Goal: Task Accomplishment & Management: Manage account settings

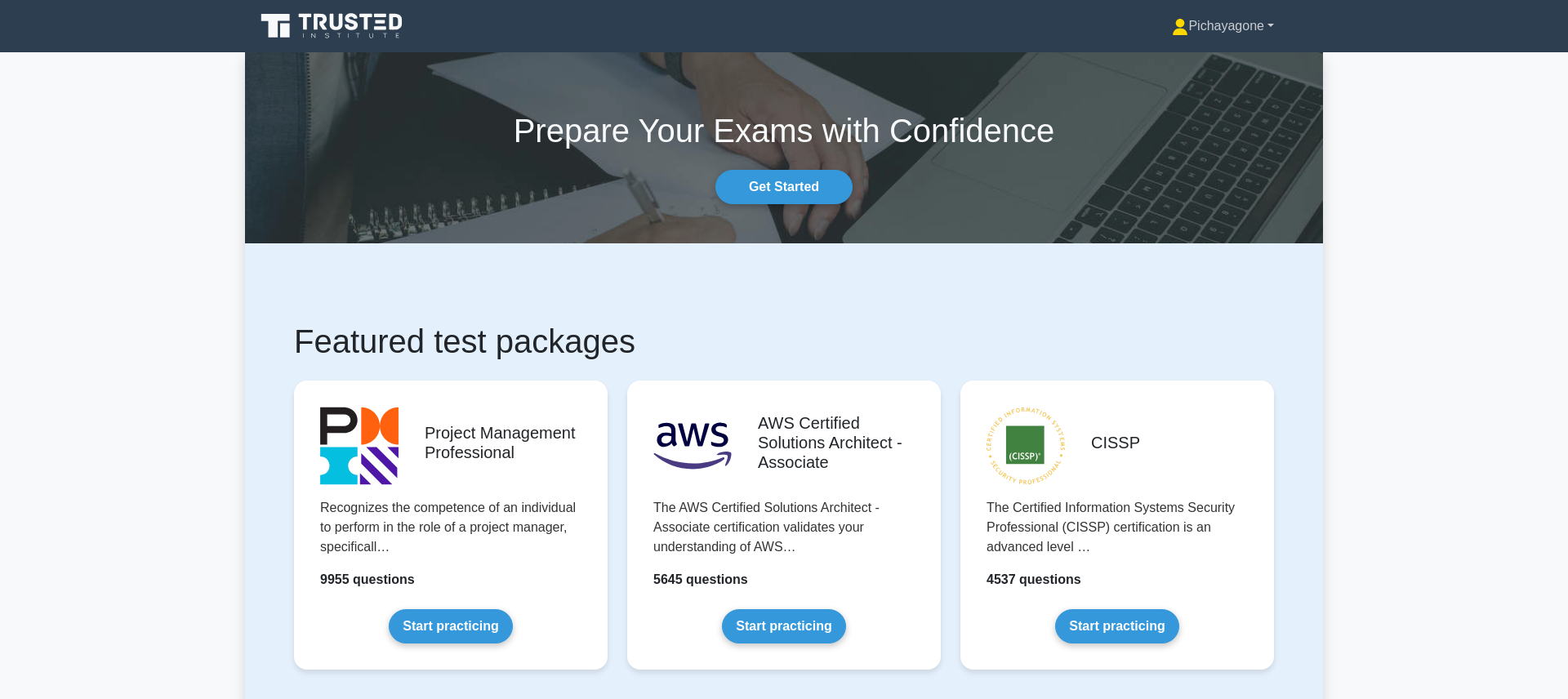
drag, startPoint x: 1257, startPoint y: 48, endPoint x: 1255, endPoint y: 22, distance: 26.1
click at [1256, 30] on nav "Pichayagone Profile Settings Profile" at bounding box center [784, 26] width 1568 height 53
click at [1255, 22] on link "Pichayagone" at bounding box center [1223, 26] width 180 height 33
click at [1197, 89] on link "Settings" at bounding box center [1197, 91] width 129 height 26
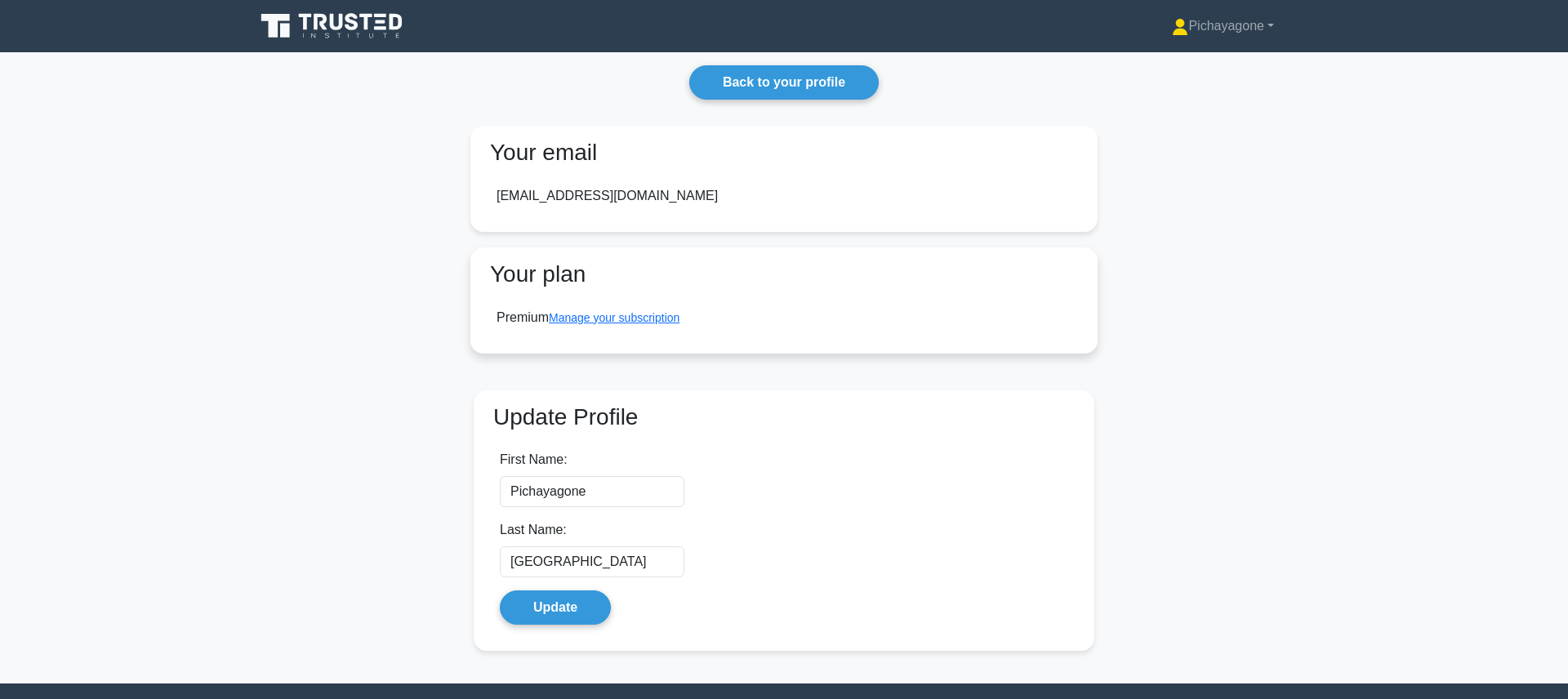
click at [648, 325] on div "Premium Manage your subscription" at bounding box center [588, 317] width 183 height 20
click at [660, 319] on link "Manage your subscription" at bounding box center [613, 317] width 130 height 13
